Goal: Information Seeking & Learning: Learn about a topic

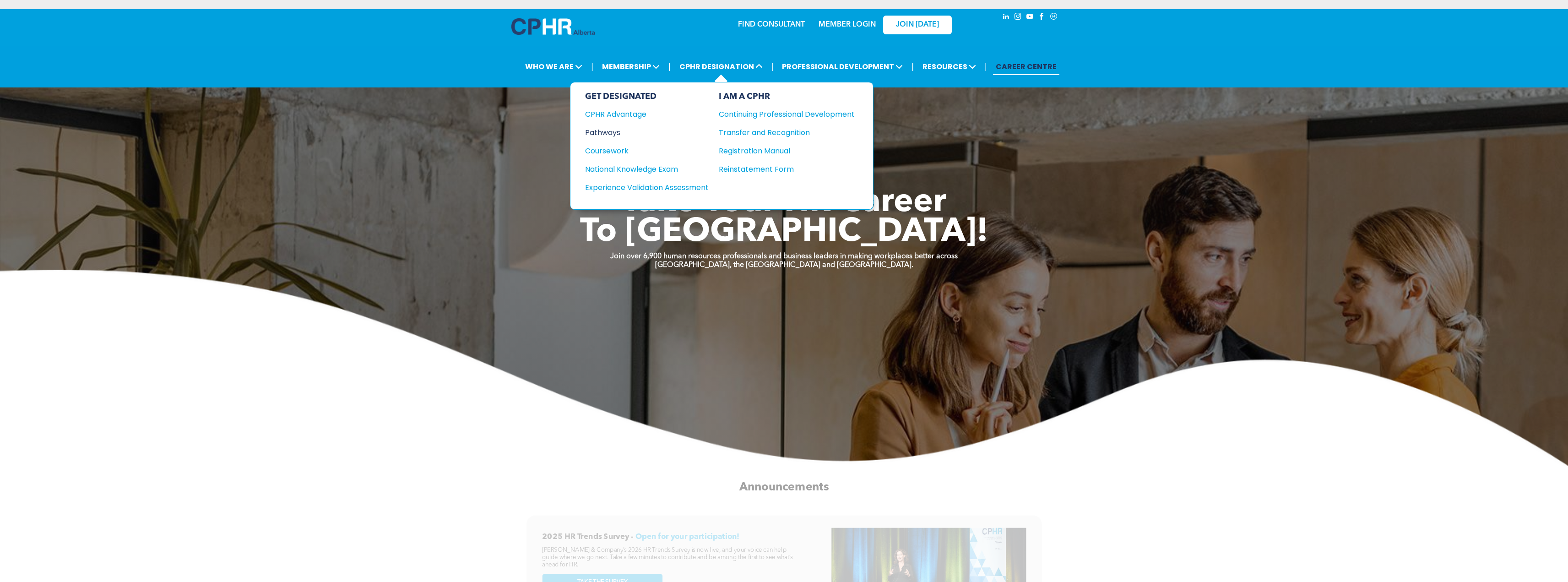
click at [618, 129] on div "Pathways" at bounding box center [640, 132] width 111 height 12
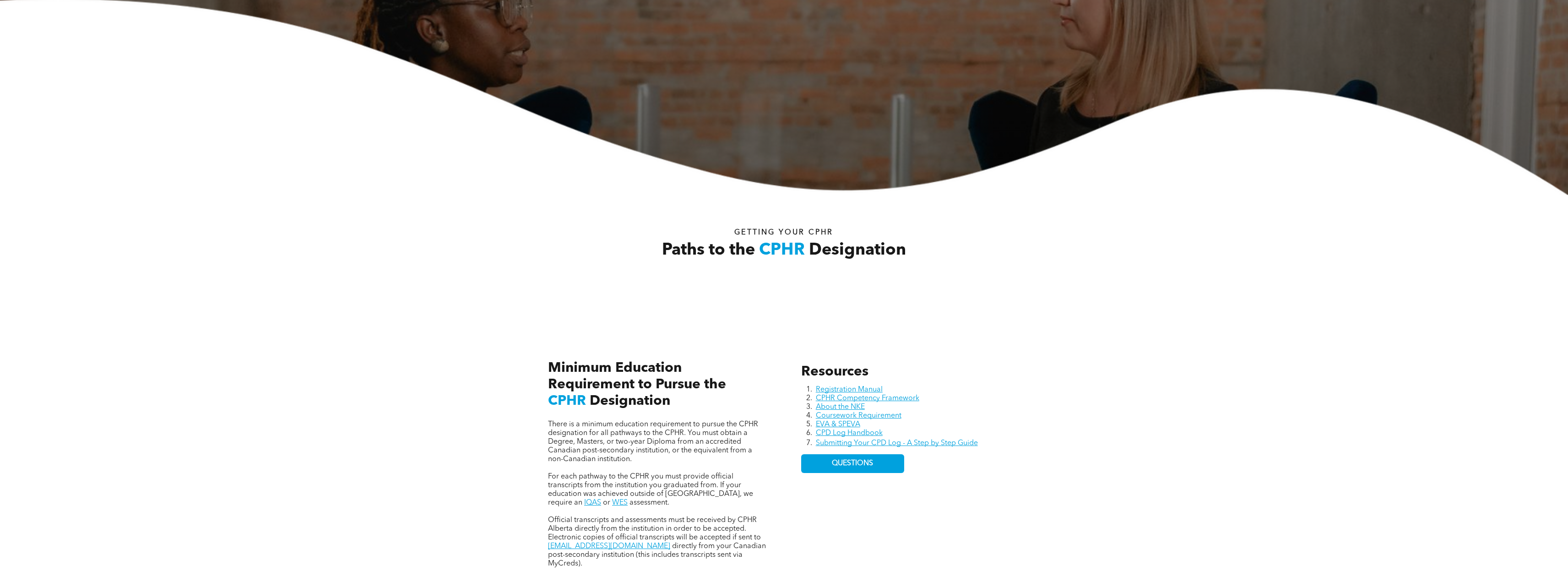
scroll to position [275, 0]
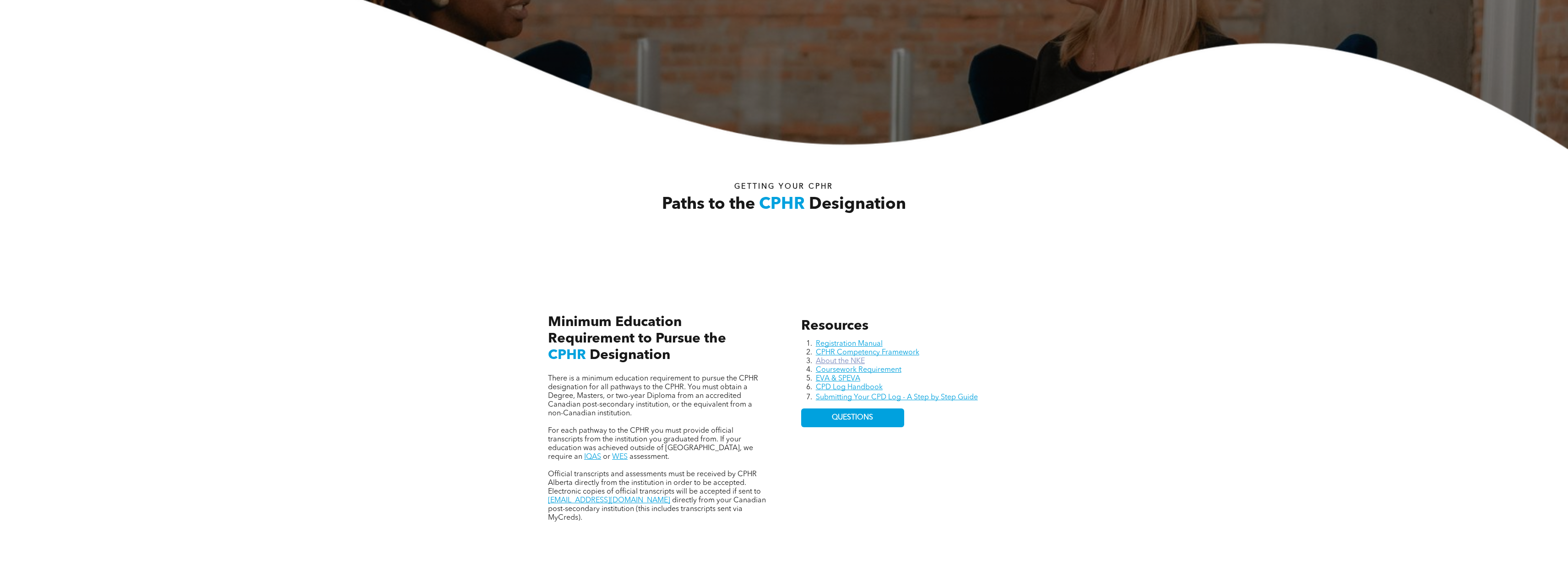
click at [854, 361] on link "About the NKE" at bounding box center [840, 361] width 49 height 7
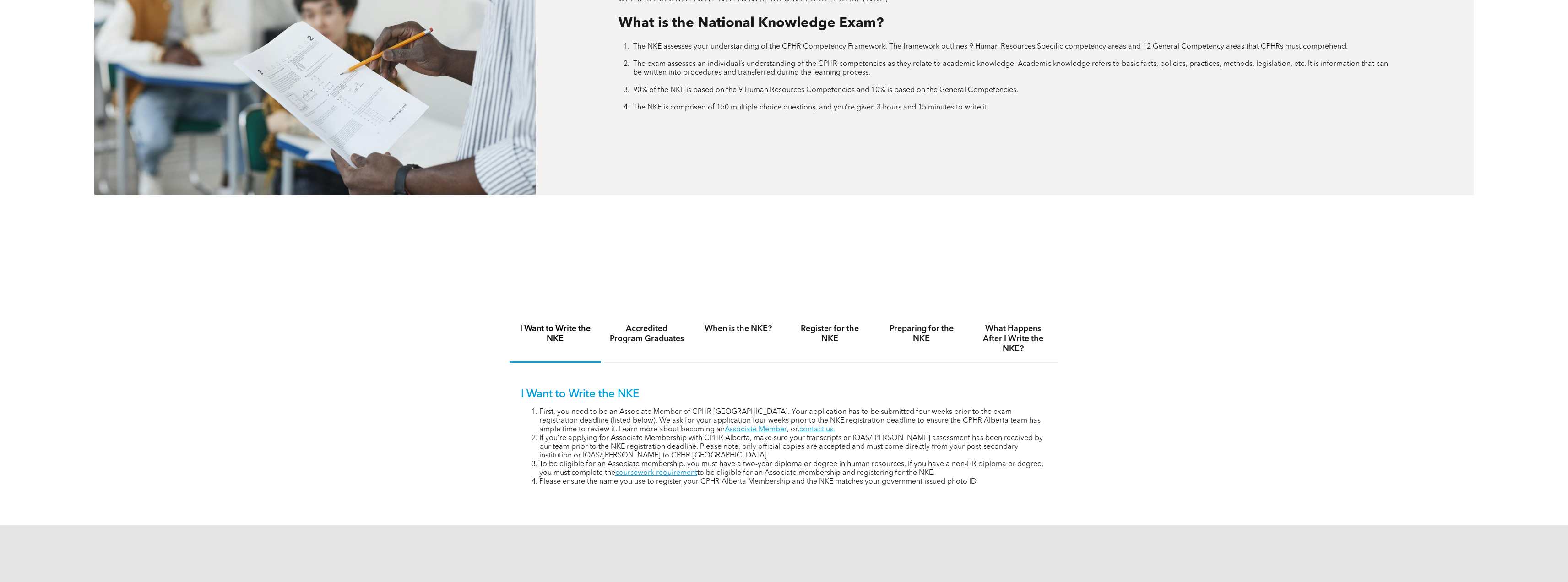
scroll to position [687, 0]
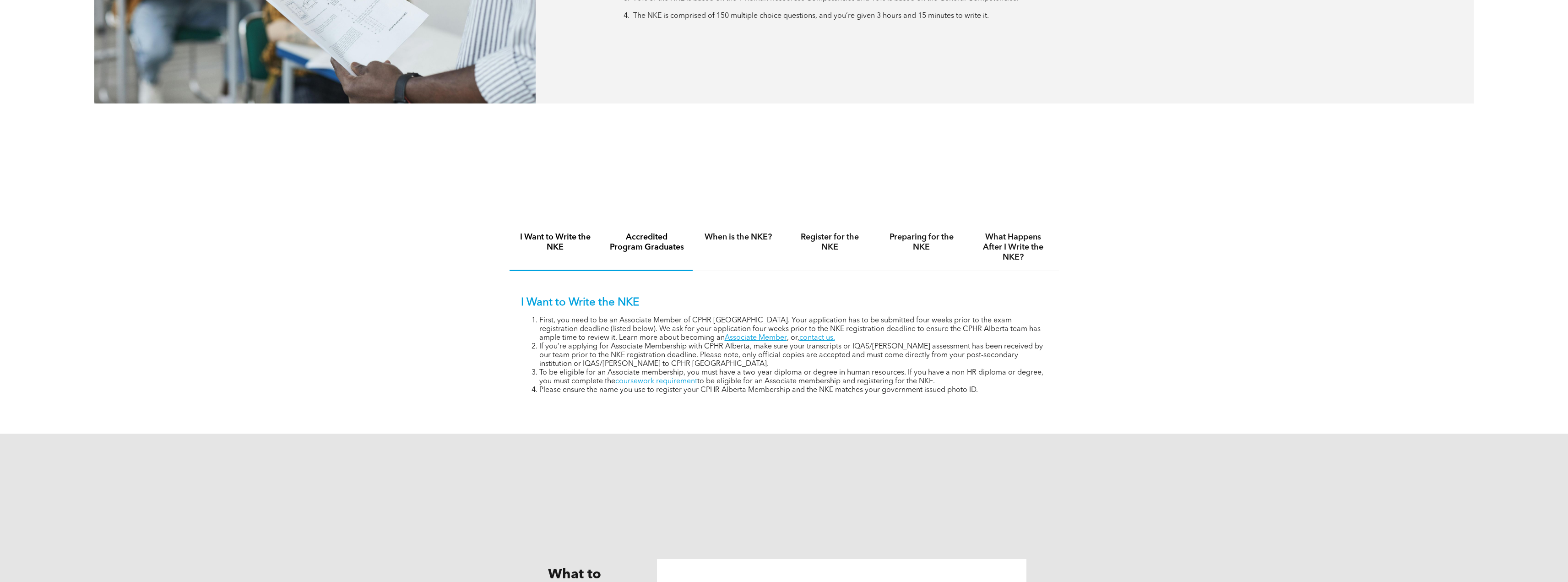
click at [643, 234] on h4 "Accredited Program Graduates" at bounding box center [646, 242] width 75 height 20
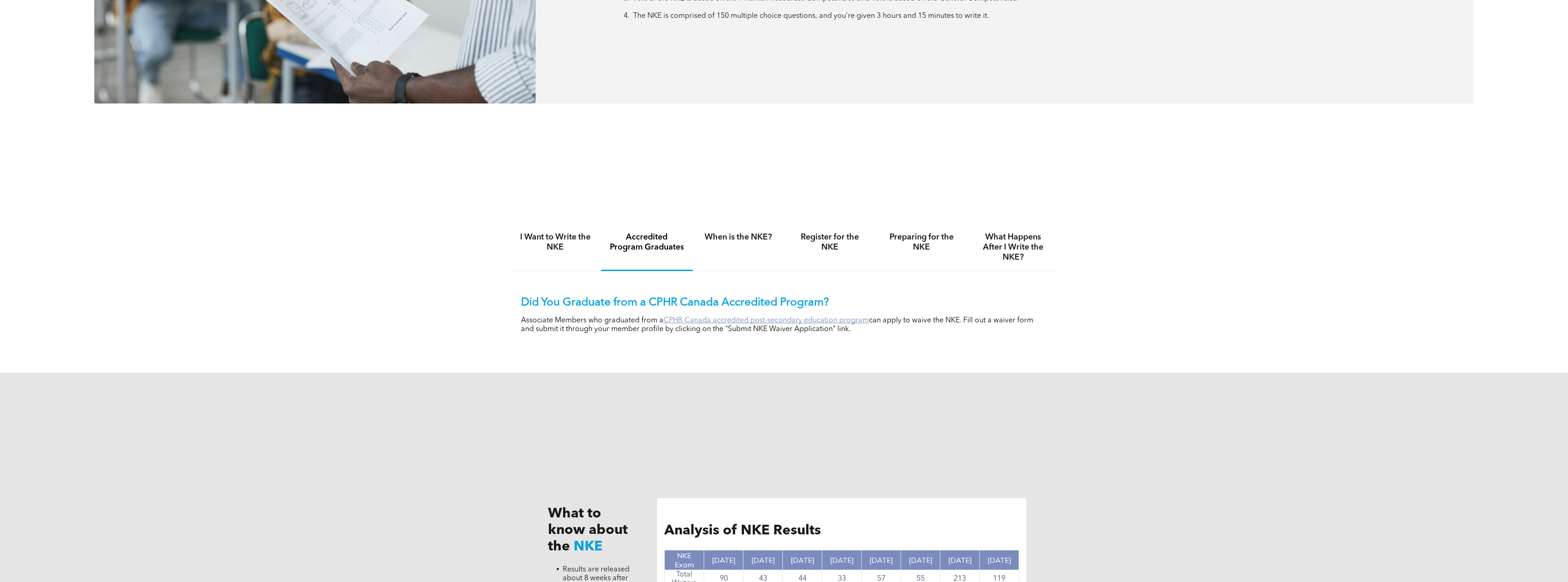
click at [695, 317] on link "CPHR Canada accredited post-secondary education program" at bounding box center [766, 320] width 206 height 7
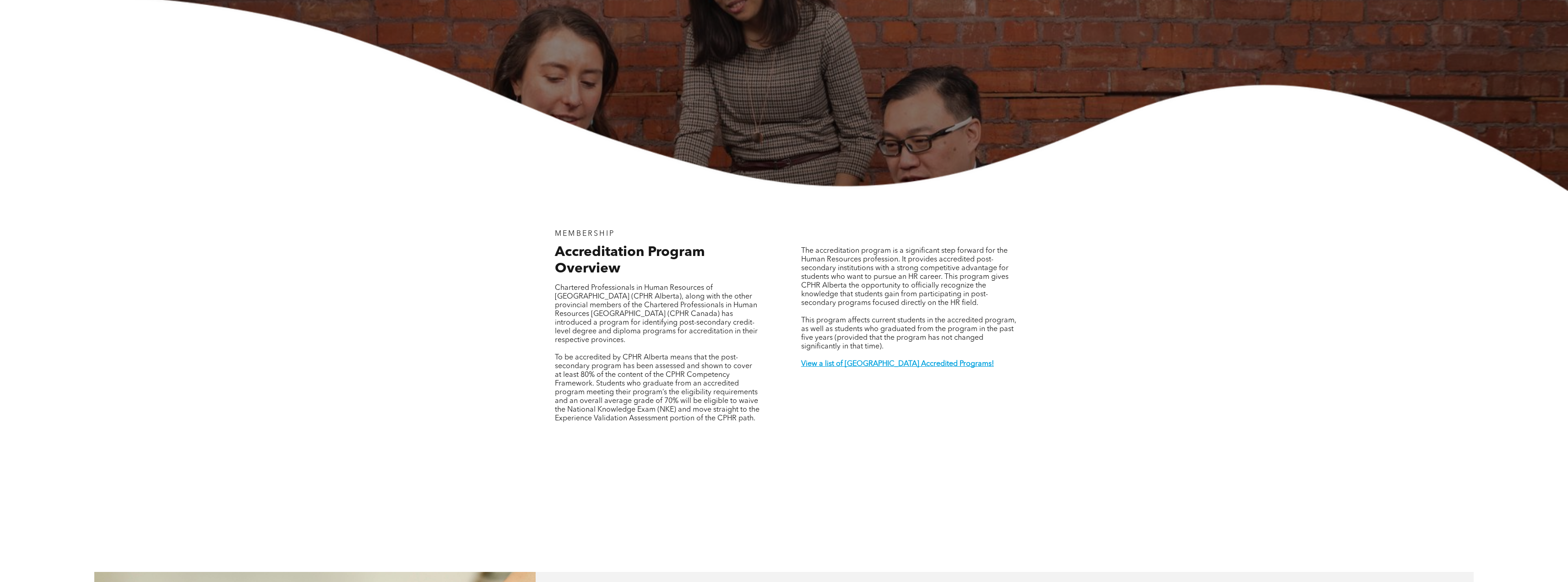
scroll to position [320, 0]
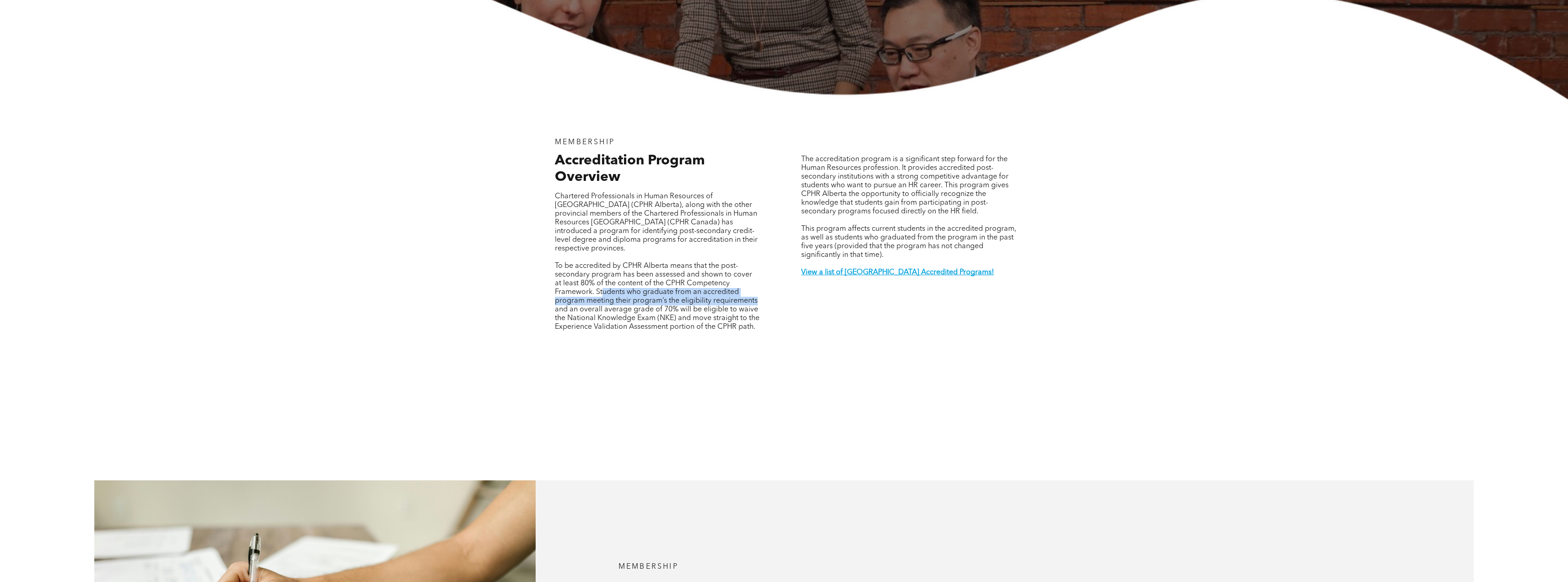
drag, startPoint x: 603, startPoint y: 274, endPoint x: 762, endPoint y: 283, distance: 159.3
click at [762, 283] on div "Accreditation Program Overview Chartered Professionals in Human Resources of [G…" at bounding box center [657, 250] width 219 height 195
click at [912, 268] on strong "View a list of [GEOGRAPHIC_DATA] Accredited Programs!" at bounding box center [897, 272] width 193 height 7
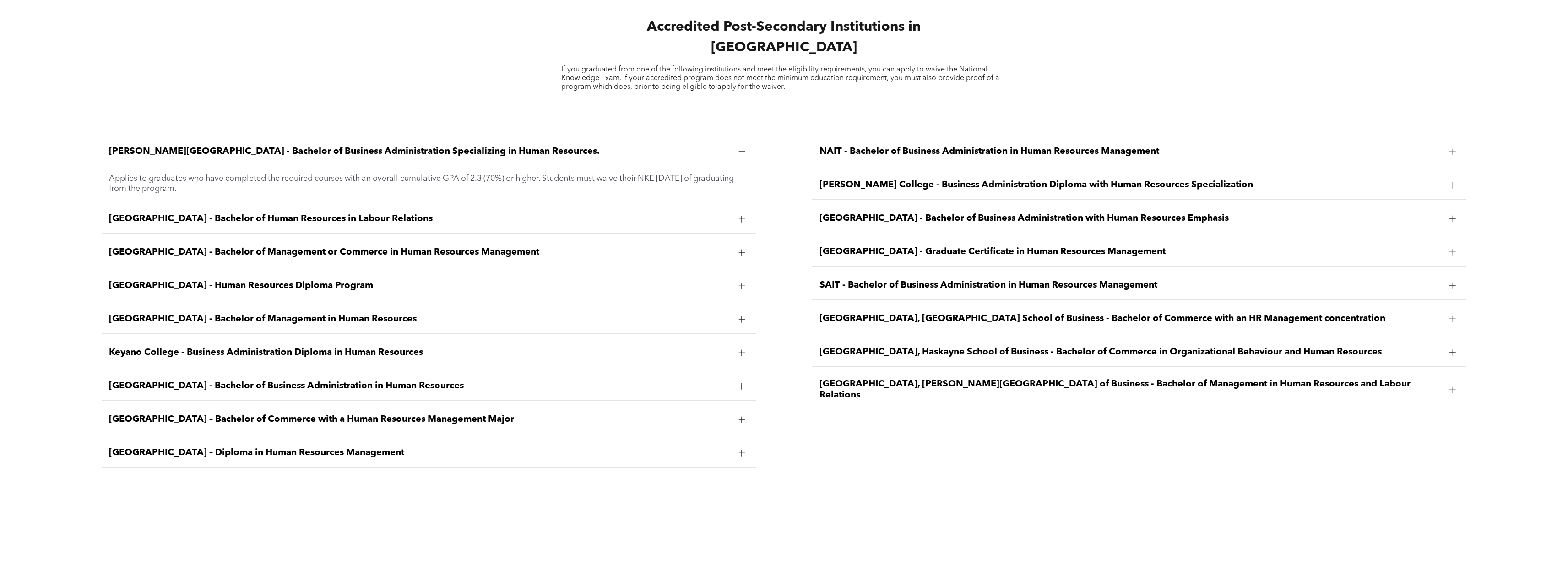
click at [1453, 387] on div at bounding box center [1452, 390] width 7 height 7
click at [974, 427] on link "View the required courses here." at bounding box center [944, 431] width 115 height 9
